Goal: Navigation & Orientation: Find specific page/section

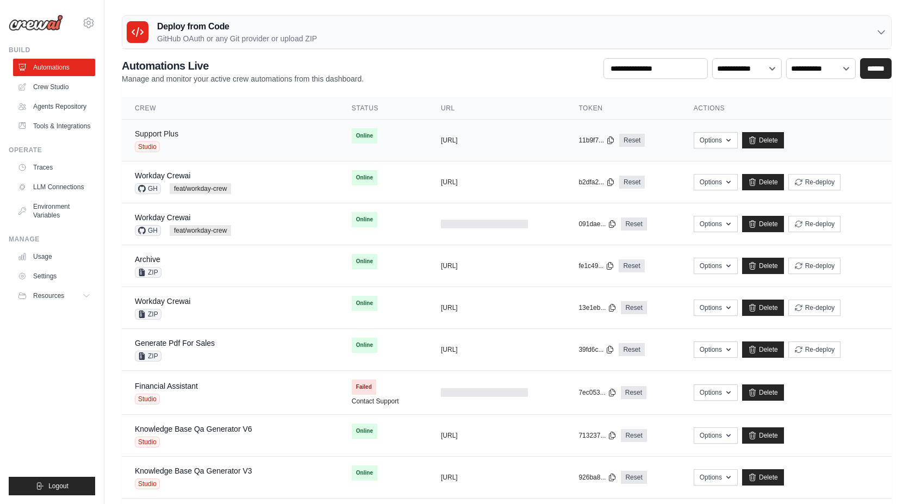
click at [162, 133] on link "Support Plus" at bounding box center [156, 133] width 43 height 9
click at [42, 122] on link "Tools & Integrations" at bounding box center [55, 125] width 82 height 17
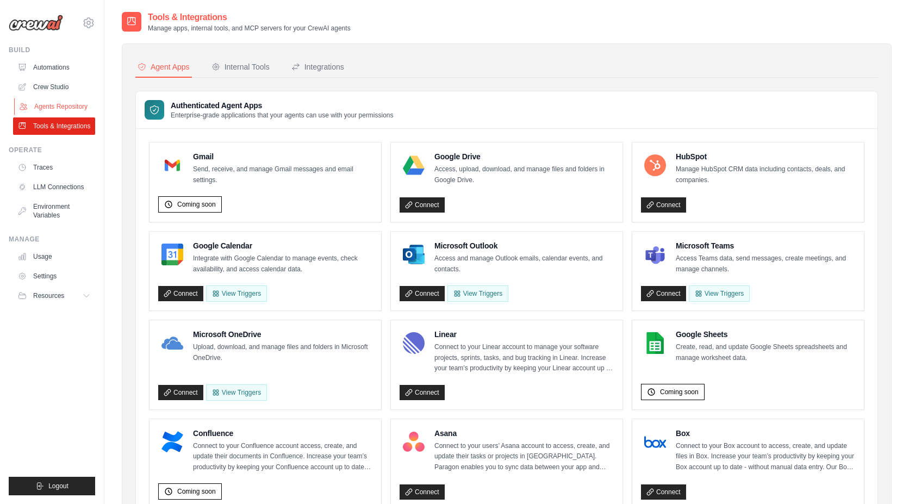
click at [46, 101] on link "Agents Repository" at bounding box center [55, 106] width 82 height 17
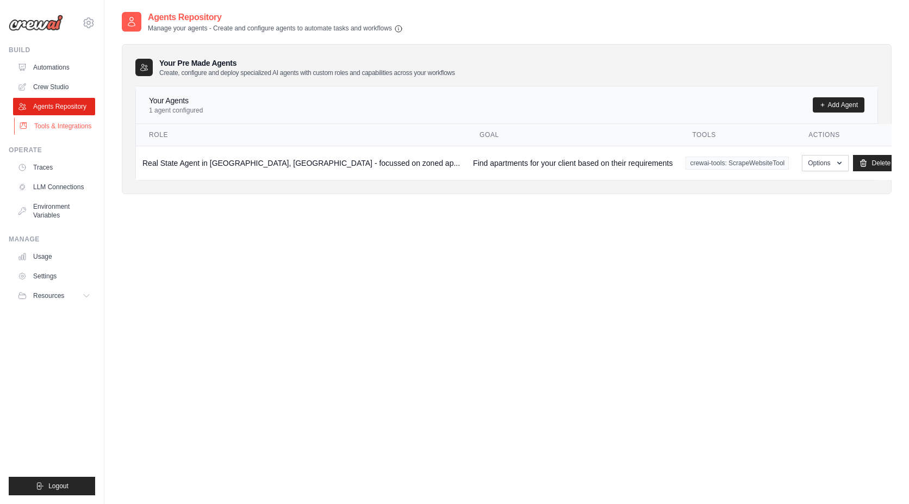
click at [45, 127] on link "Tools & Integrations" at bounding box center [55, 125] width 82 height 17
